Goal: Task Accomplishment & Management: Use online tool/utility

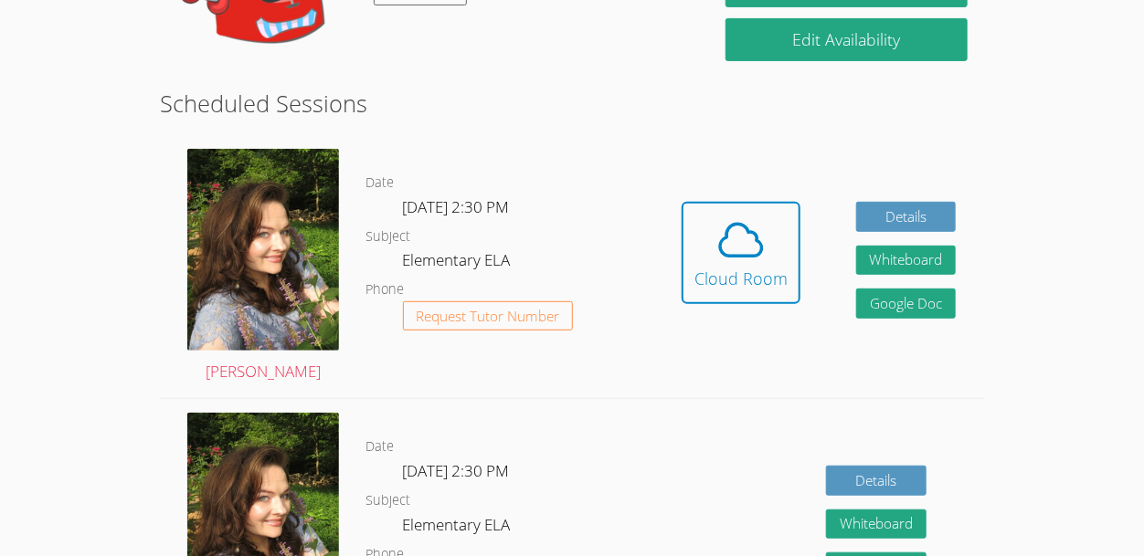
scroll to position [319, 0]
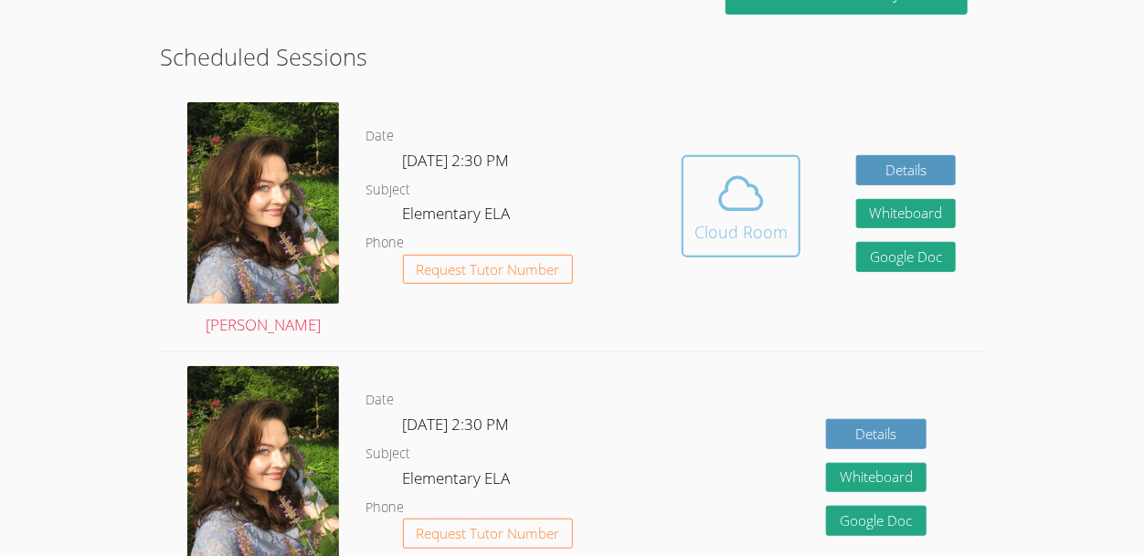
click at [756, 195] on icon at bounding box center [742, 194] width 42 height 32
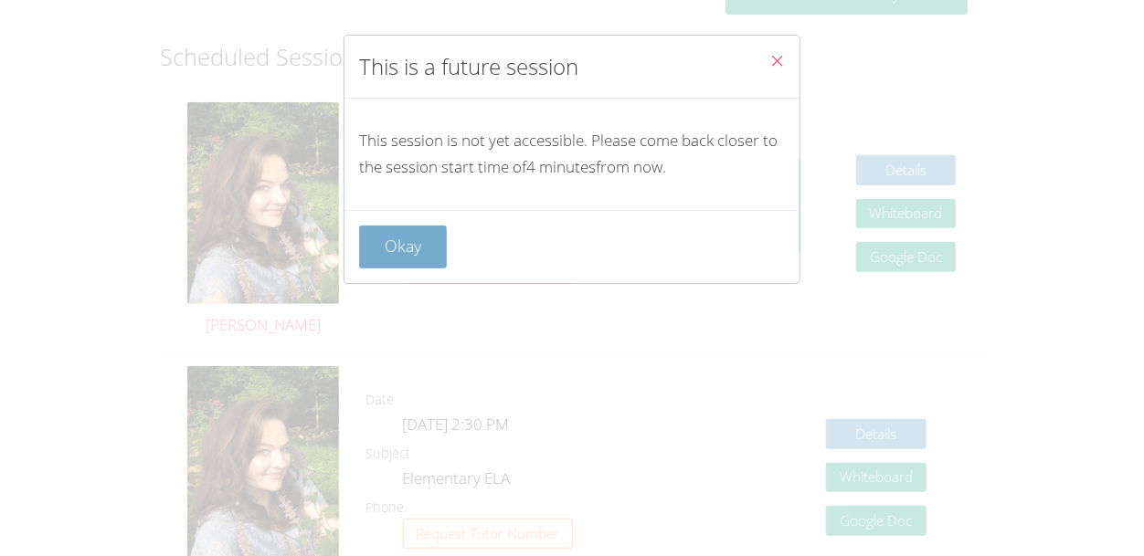
click at [430, 264] on button "Okay" at bounding box center [403, 247] width 88 height 43
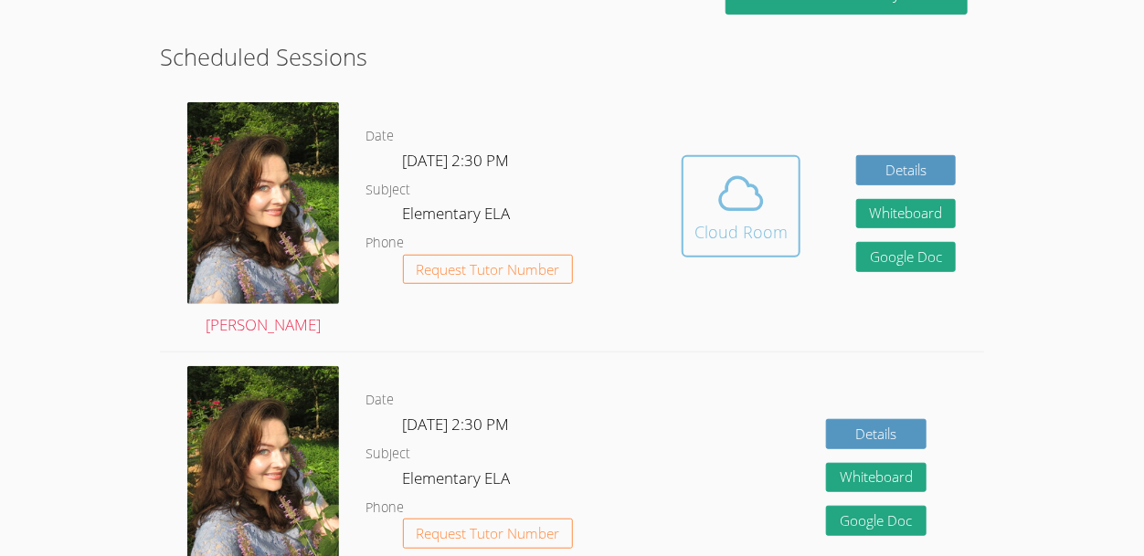
click at [753, 207] on icon at bounding box center [740, 193] width 51 height 51
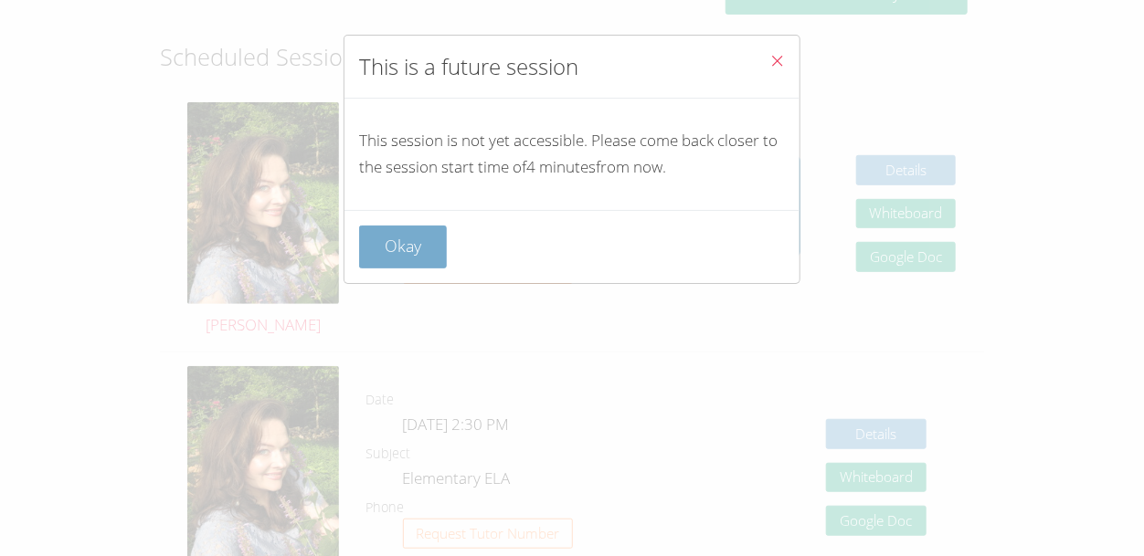
click at [402, 250] on button "Okay" at bounding box center [403, 247] width 88 height 43
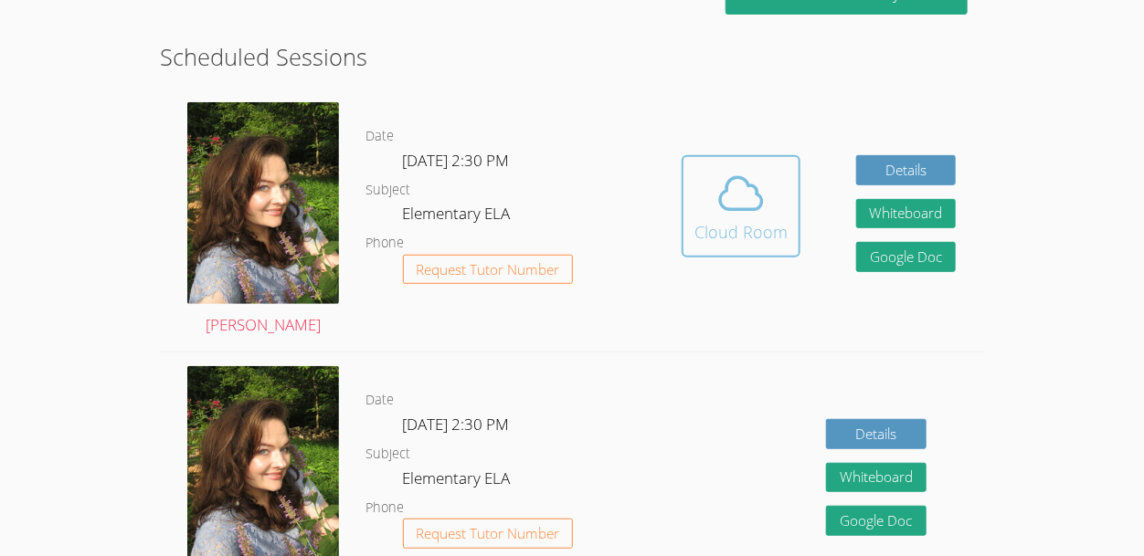
click at [729, 181] on icon at bounding box center [742, 194] width 42 height 32
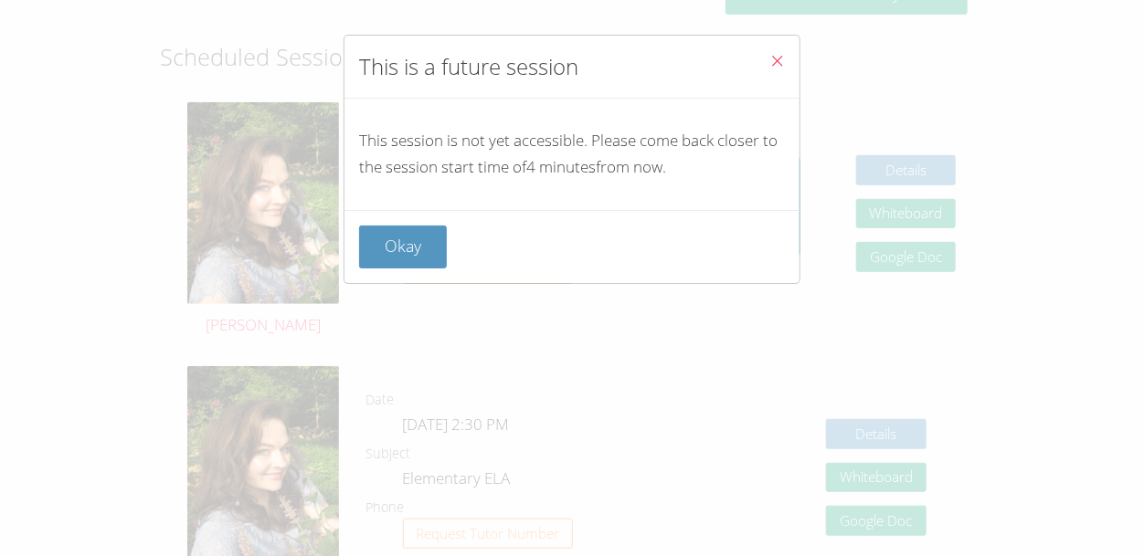
click at [768, 70] on button "Close" at bounding box center [777, 64] width 45 height 56
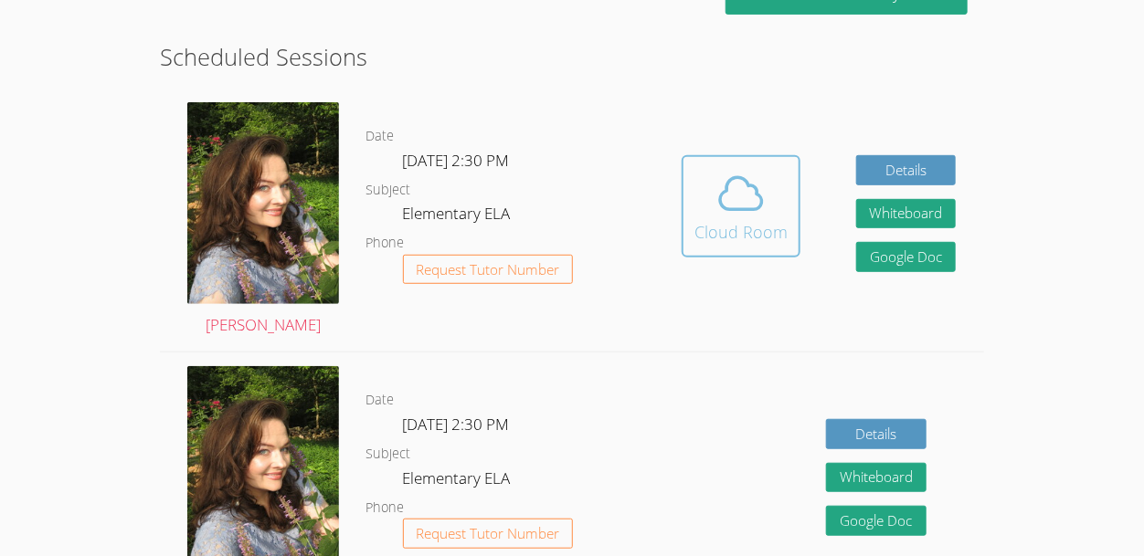
click at [732, 249] on button "Cloud Room" at bounding box center [741, 206] width 119 height 102
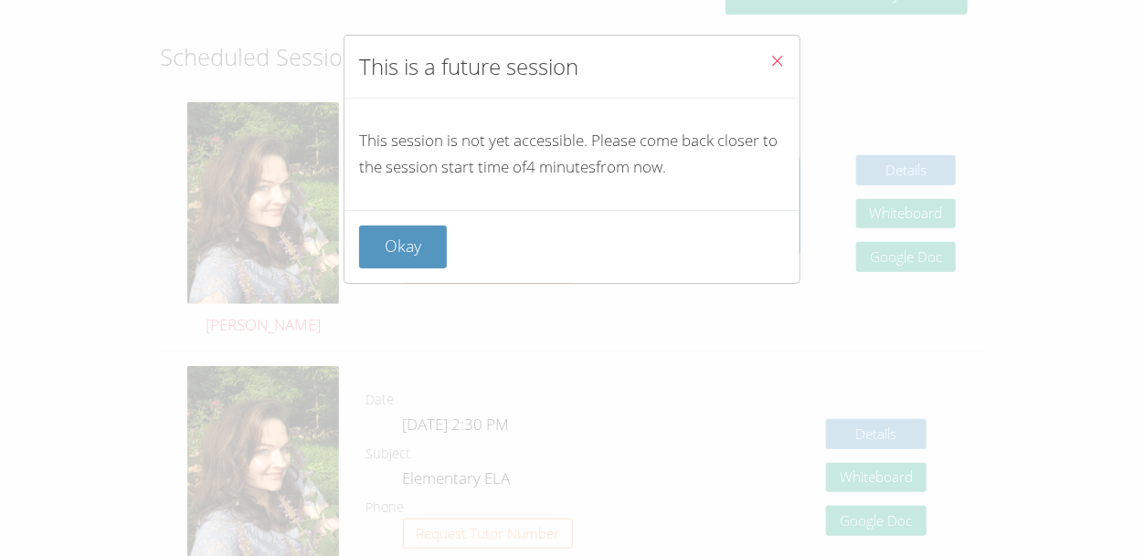
click at [780, 51] on button "Close" at bounding box center [777, 64] width 45 height 56
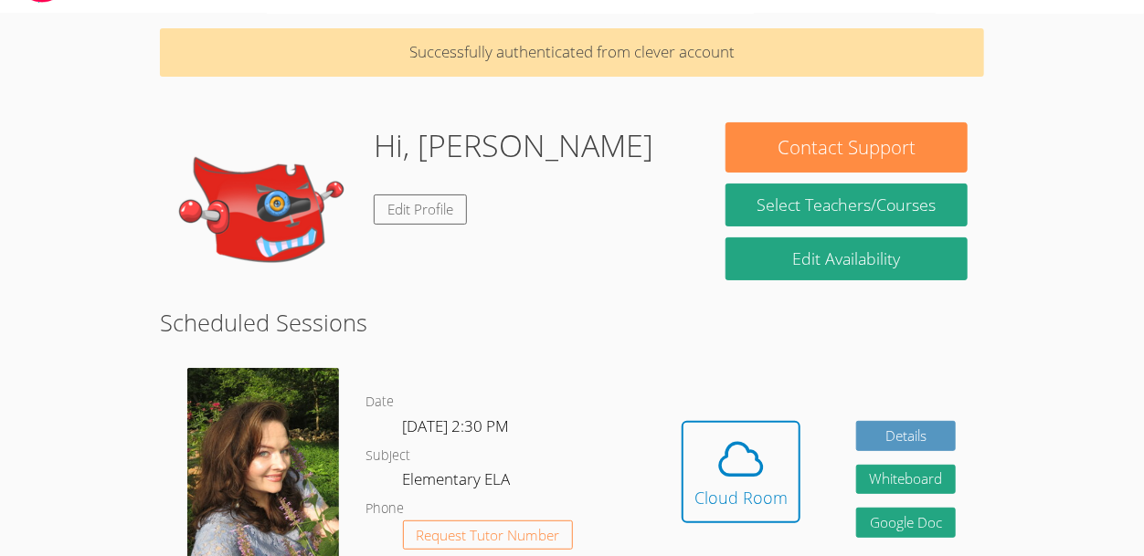
scroll to position [71, 0]
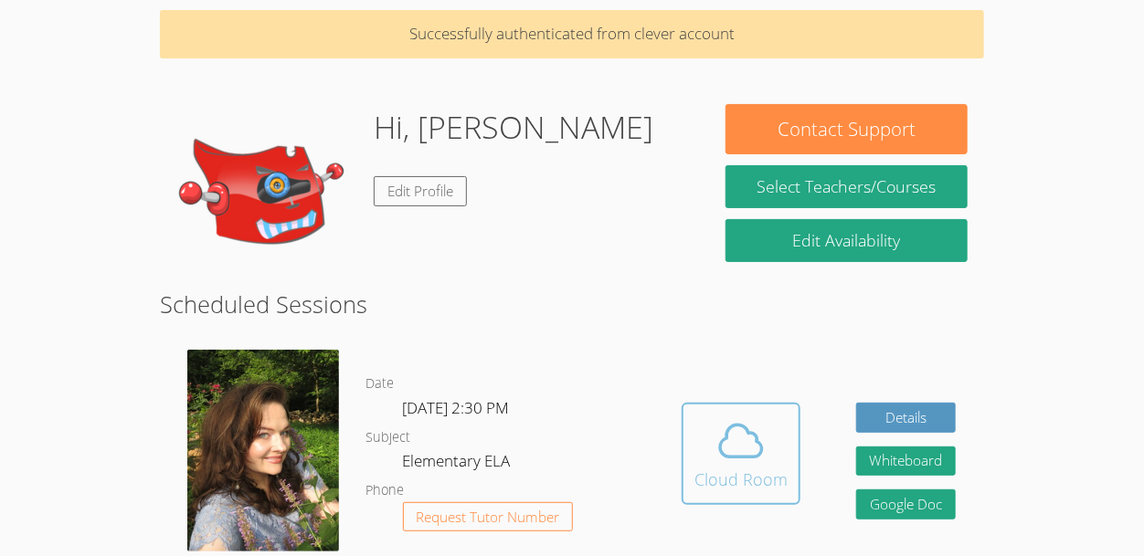
click at [740, 456] on icon at bounding box center [742, 442] width 42 height 32
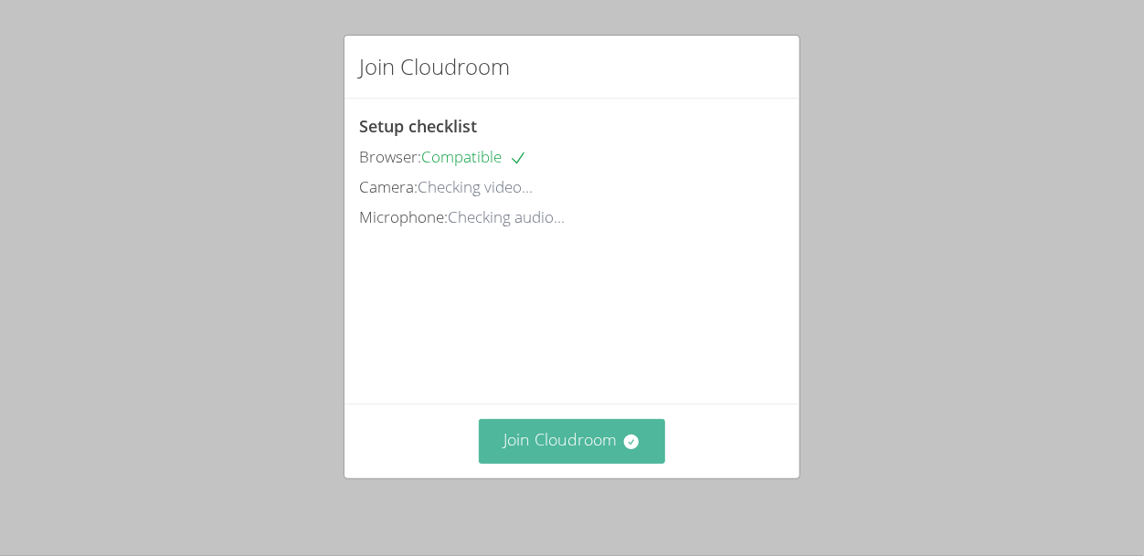
click at [608, 443] on button "Join Cloudroom" at bounding box center [572, 441] width 187 height 45
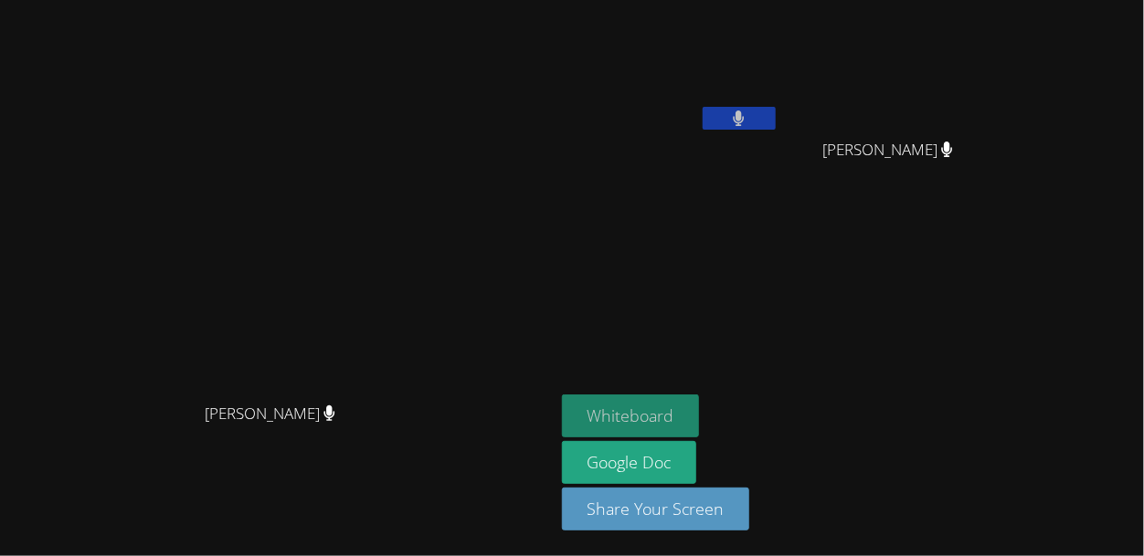
click at [693, 427] on button "Whiteboard" at bounding box center [631, 416] width 138 height 43
click at [691, 407] on button "Whiteboard" at bounding box center [631, 416] width 138 height 43
click at [653, 418] on button "Whiteboard" at bounding box center [631, 416] width 138 height 43
click at [685, 421] on button "Whiteboard" at bounding box center [631, 416] width 138 height 43
click at [655, 426] on button "Whiteboard" at bounding box center [631, 416] width 138 height 43
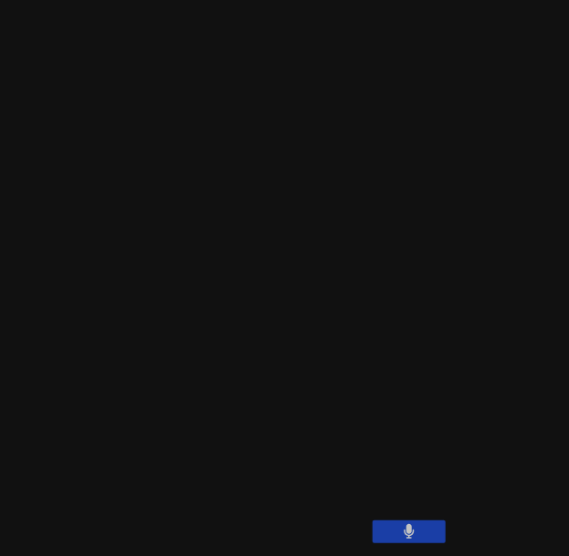
click at [422, 148] on video at bounding box center [285, 163] width 274 height 312
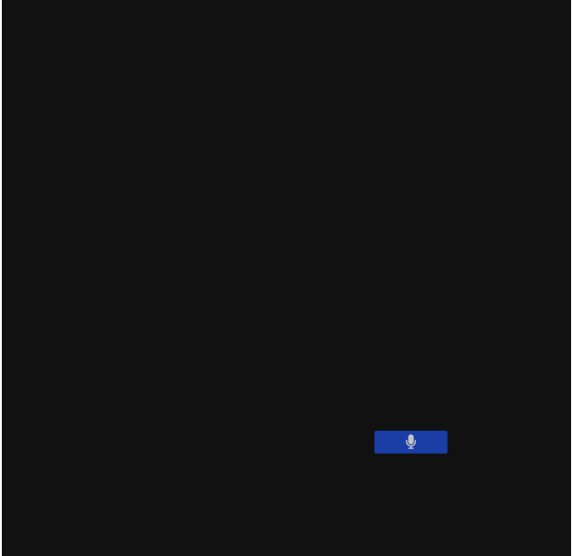
scroll to position [90, 0]
